Goal: Task Accomplishment & Management: Manage account settings

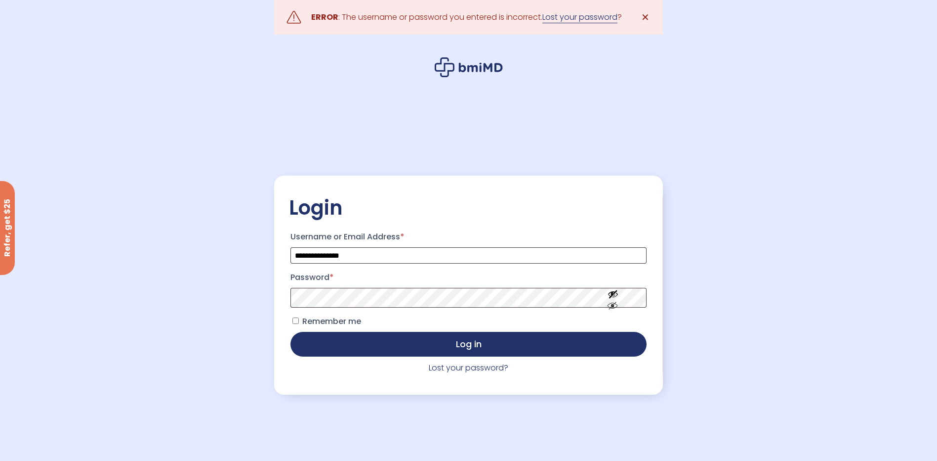
click at [569, 17] on link "Lost your password" at bounding box center [580, 17] width 75 height 12
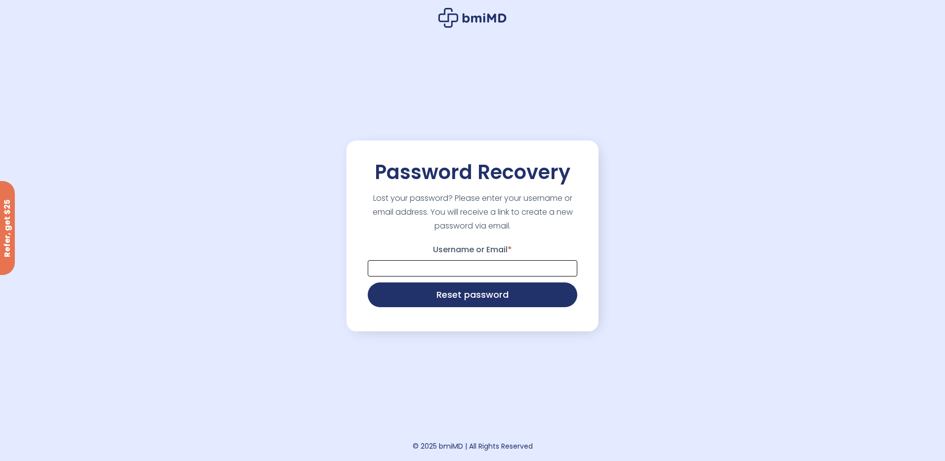
click at [474, 265] on input "Username or Email *" at bounding box center [473, 268] width 210 height 16
type input "**********"
click at [457, 295] on button "Reset password" at bounding box center [473, 293] width 210 height 25
